Goal: Task Accomplishment & Management: Understand process/instructions

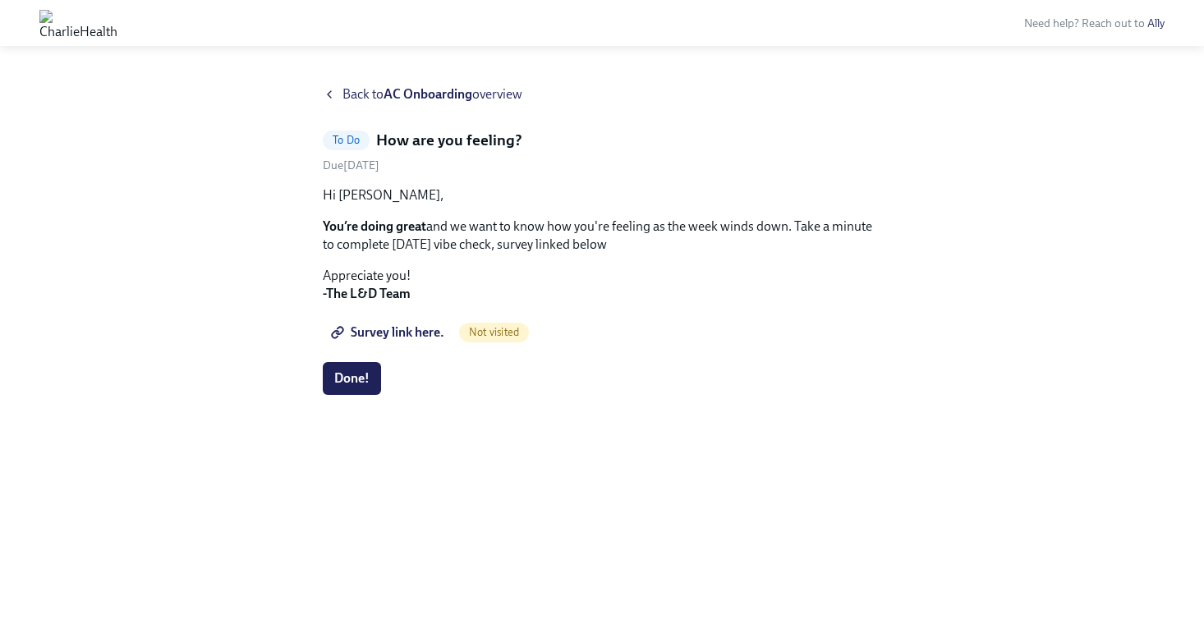
click at [379, 339] on span "Survey link here." at bounding box center [389, 332] width 110 height 16
click at [347, 374] on span "Done!" at bounding box center [351, 378] width 35 height 16
click at [338, 90] on div "Back to AC Onboarding overview" at bounding box center [602, 94] width 558 height 18
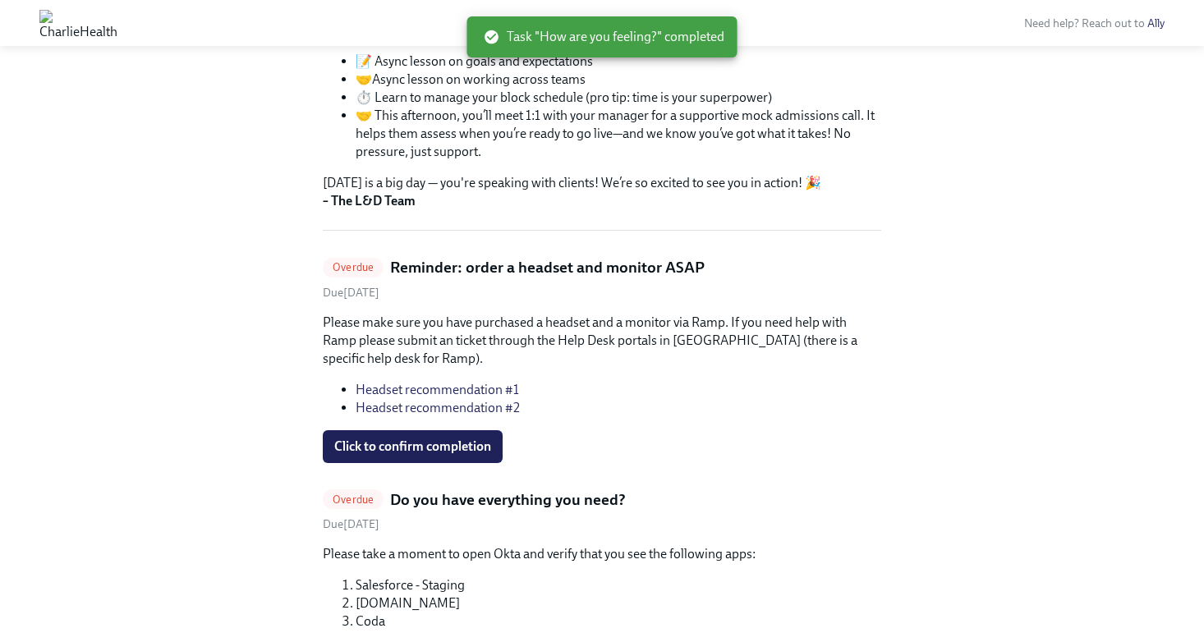
scroll to position [324, 0]
click at [414, 444] on span "Click to confirm completion" at bounding box center [412, 446] width 157 height 16
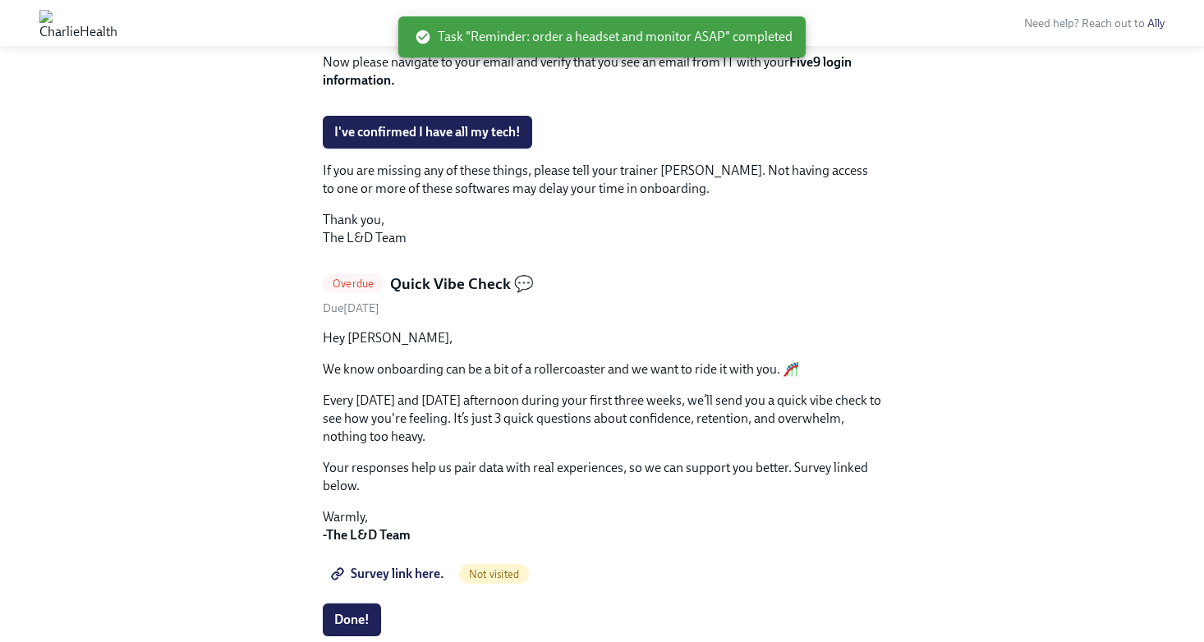
scroll to position [673, 0]
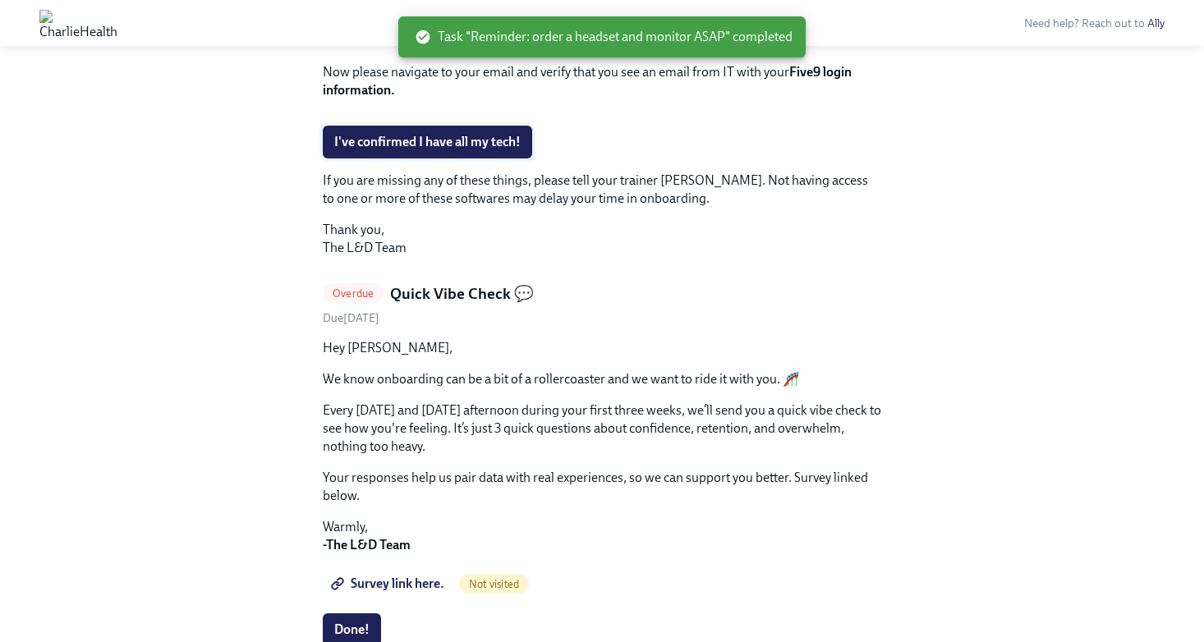
click at [449, 150] on span "I've confirmed I have all my tech!" at bounding box center [427, 142] width 186 height 16
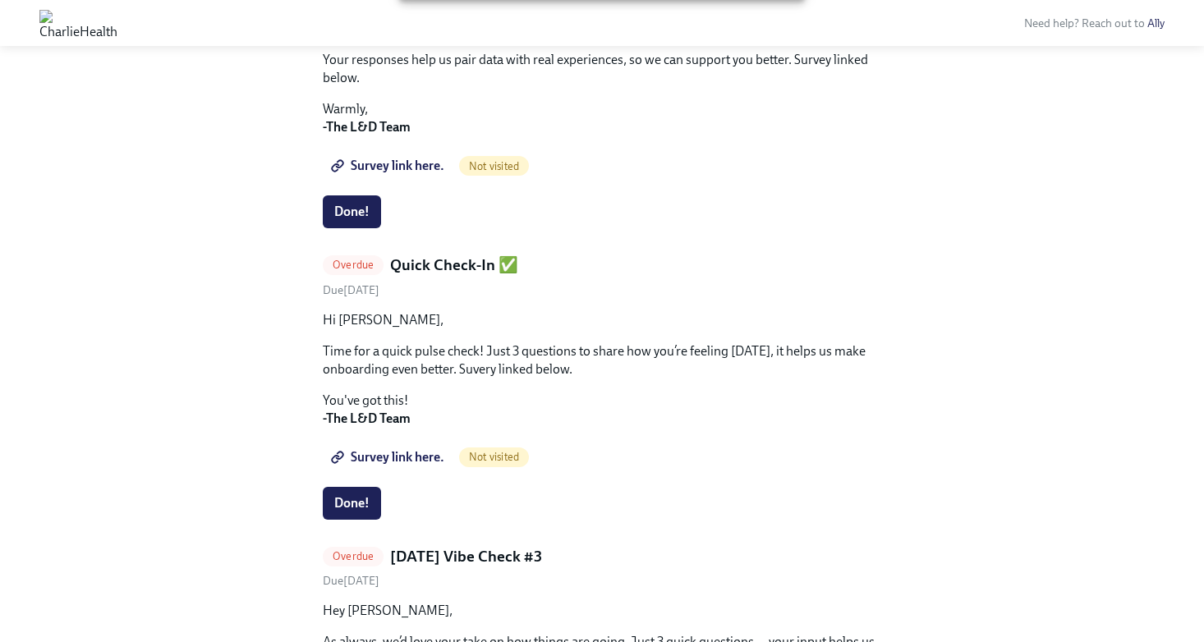
scroll to position [421, 0]
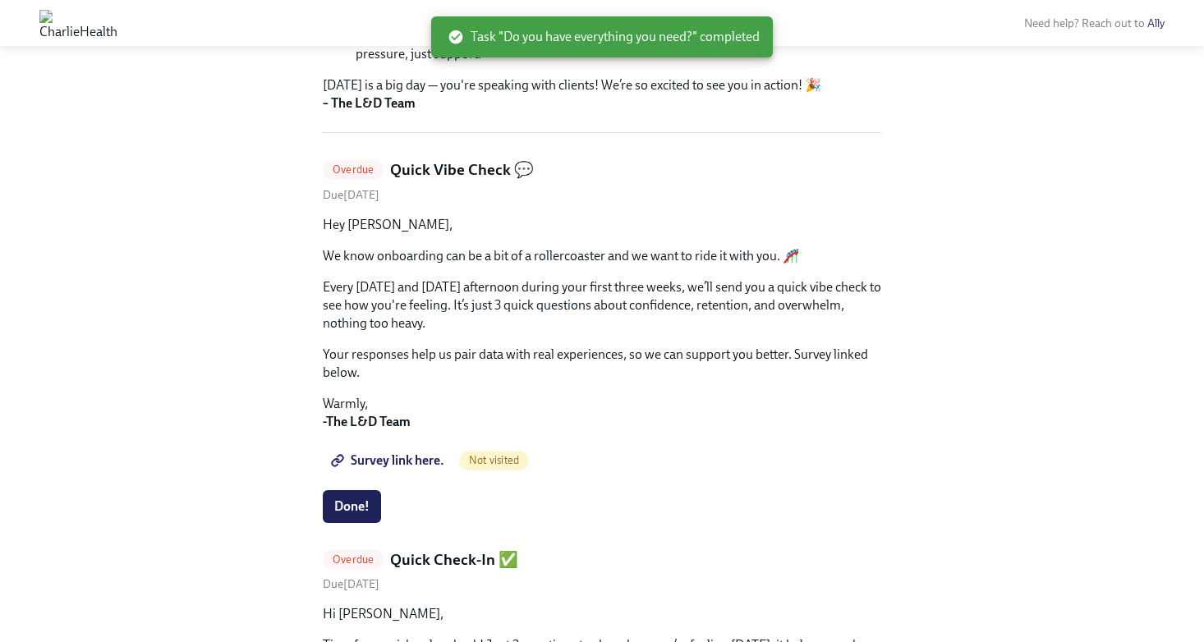
click at [391, 456] on span "Survey link here." at bounding box center [389, 460] width 110 height 16
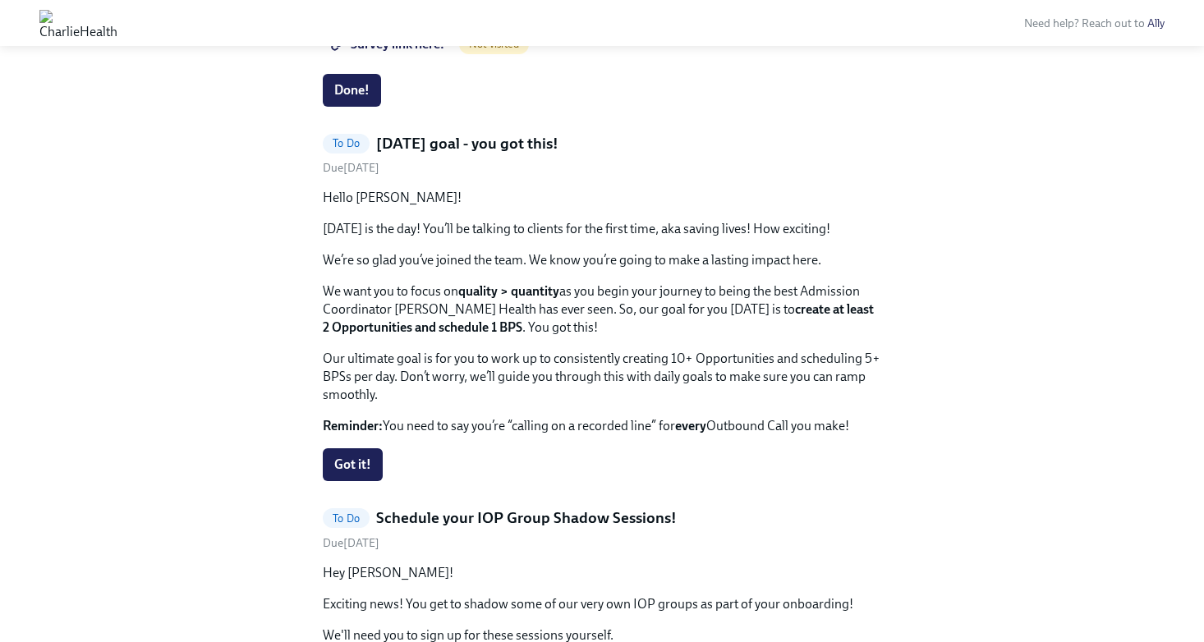
scroll to position [1394, 0]
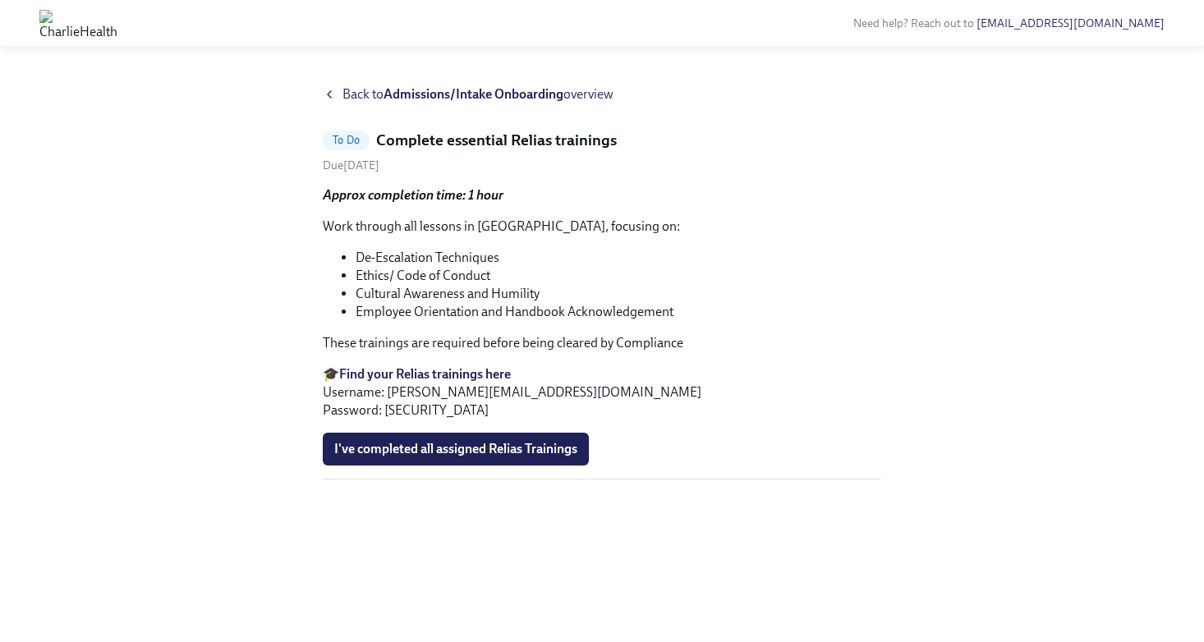
click at [394, 94] on strong "Admissions/Intake Onboarding" at bounding box center [473, 94] width 180 height 16
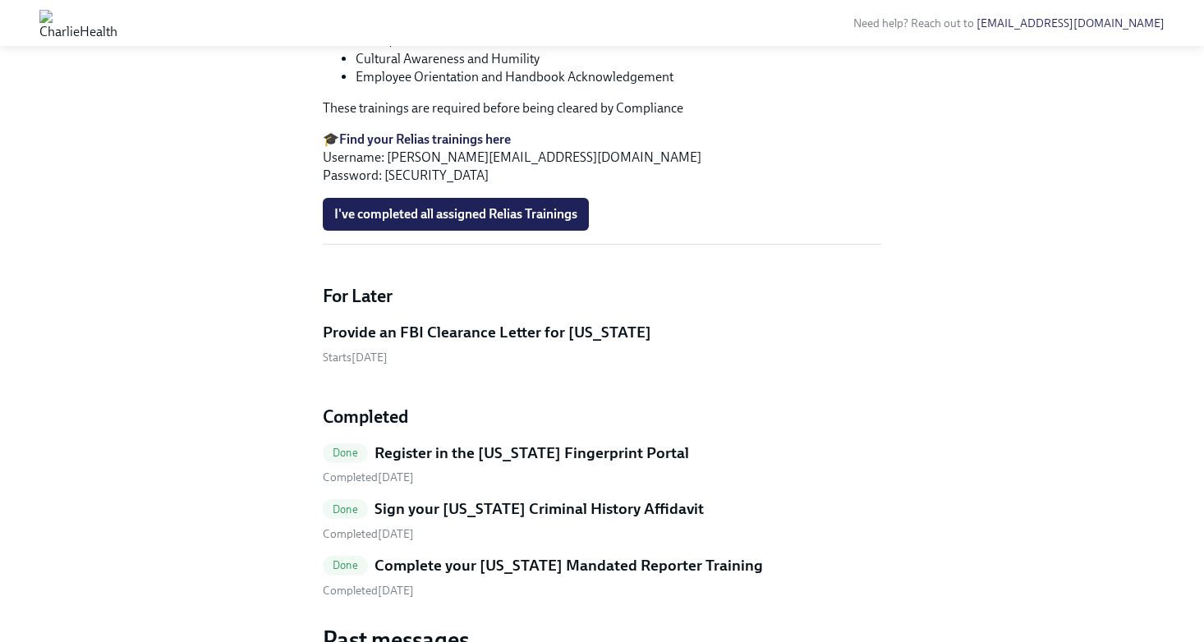
scroll to position [1165, 0]
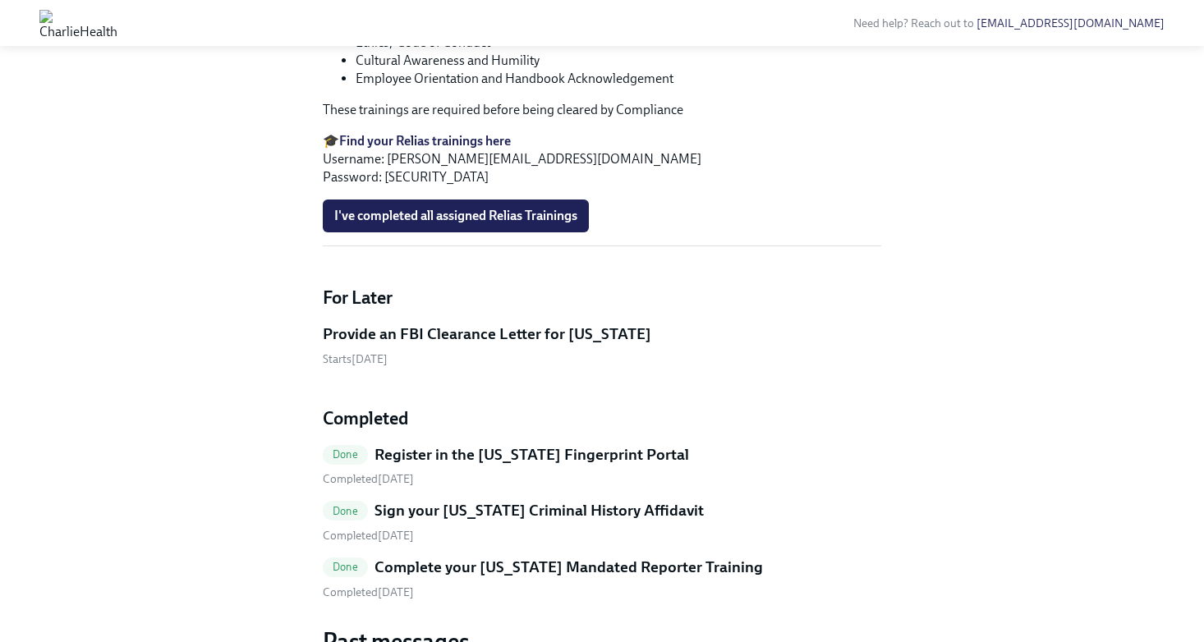
click at [413, 149] on strong "Find your Relias trainings here" at bounding box center [425, 141] width 172 height 16
